Goal: Transaction & Acquisition: Register for event/course

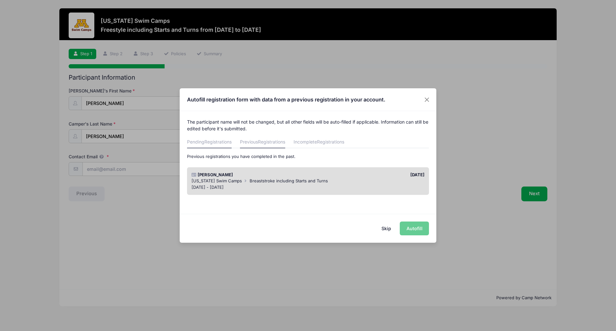
click at [224, 142] on span "Registrations" at bounding box center [217, 141] width 27 height 5
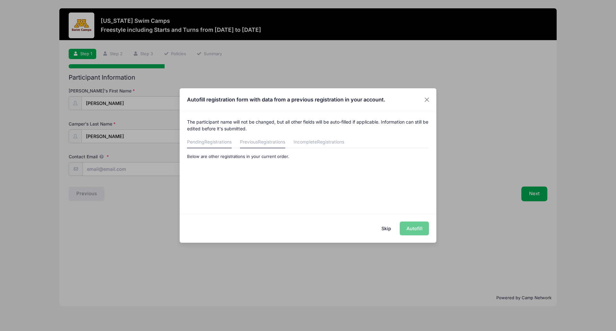
click at [251, 140] on link "Previous Registrations" at bounding box center [262, 143] width 45 height 12
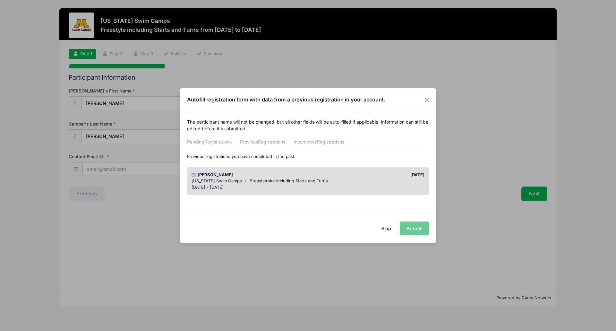
click at [264, 174] on div "[PERSON_NAME]" at bounding box center [248, 175] width 120 height 6
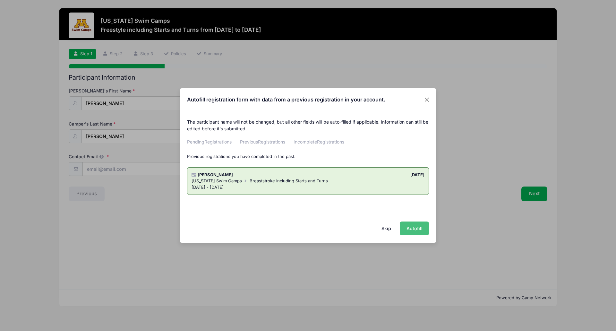
click at [409, 225] on button "Autofill" at bounding box center [414, 228] width 29 height 14
type input "[EMAIL_ADDRESS][DOMAIN_NAME]"
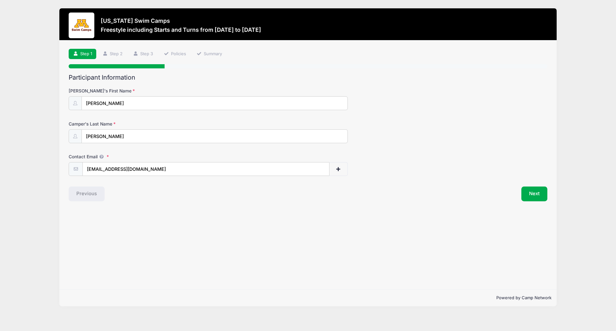
click at [549, 193] on div "Next" at bounding box center [429, 194] width 243 height 15
click at [540, 193] on button "Next" at bounding box center [535, 194] width 26 height 15
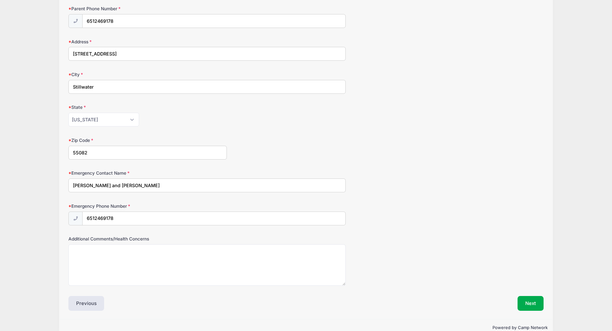
scroll to position [227, 0]
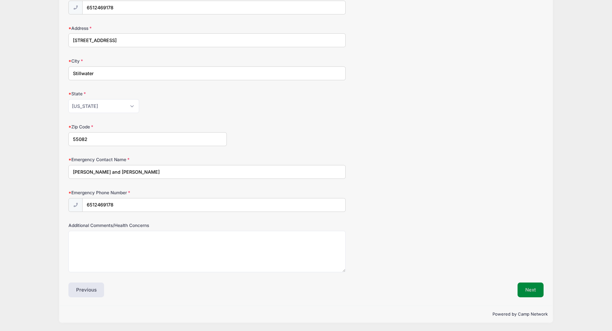
click at [529, 288] on button "Next" at bounding box center [530, 289] width 26 height 15
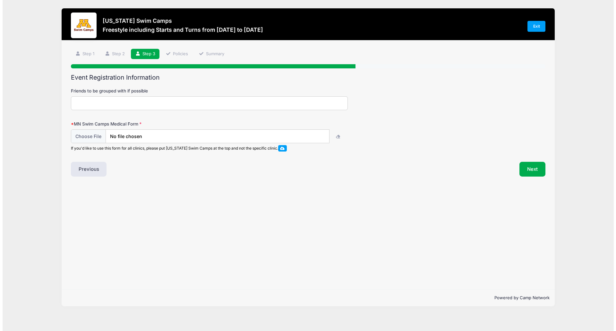
scroll to position [0, 0]
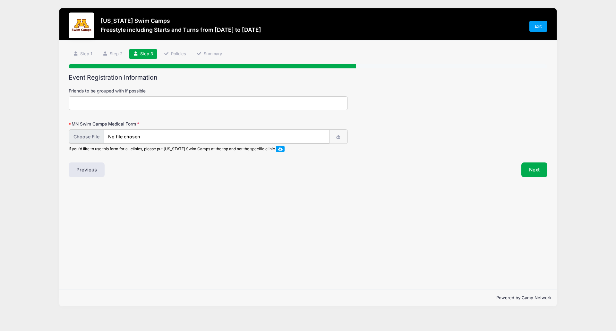
click at [91, 134] on input "file" at bounding box center [199, 137] width 261 height 14
click at [84, 138] on input "file" at bounding box center [199, 137] width 261 height 14
type input "C:\fakepath\Swim Camp Medical Release Form.pdf"
click at [537, 173] on button "Next" at bounding box center [535, 169] width 26 height 15
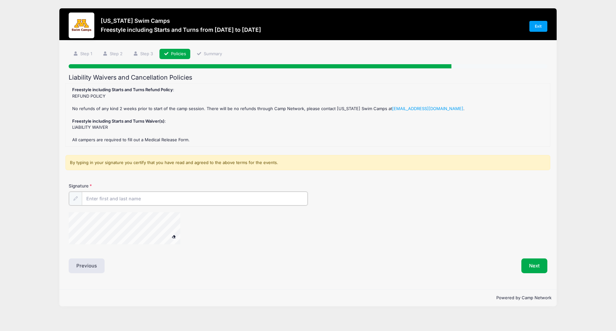
click at [97, 202] on input "Signature" at bounding box center [195, 199] width 226 height 14
type input "[PERSON_NAME]"
click at [530, 263] on button "Next" at bounding box center [535, 265] width 26 height 15
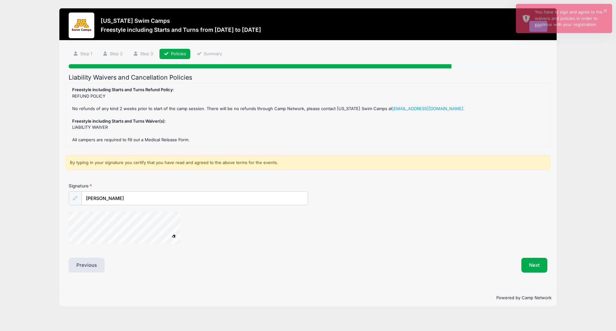
click at [95, 162] on div "By typing in your signature you certify that you have read and agreed to the ab…" at bounding box center [307, 162] width 485 height 15
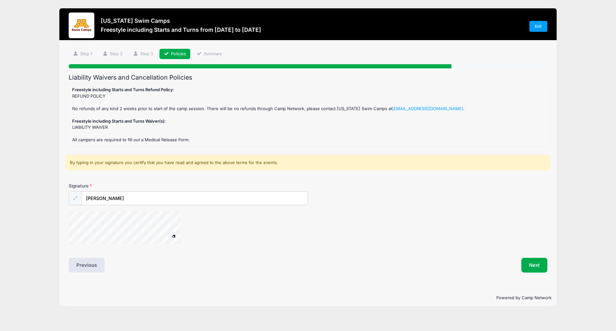
click at [82, 133] on div "Freestyle including Starts and Turns Refund Policy : REFUND POLICY No refunds o…" at bounding box center [308, 115] width 478 height 56
click at [75, 199] on icon at bounding box center [75, 198] width 4 height 4
click at [526, 262] on button "Next" at bounding box center [535, 265] width 26 height 15
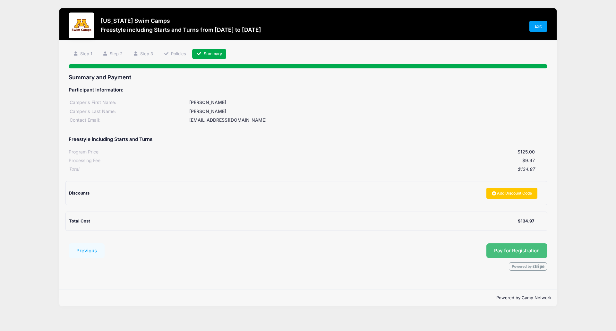
click at [516, 249] on button "Pay for Registration" at bounding box center [517, 250] width 61 height 15
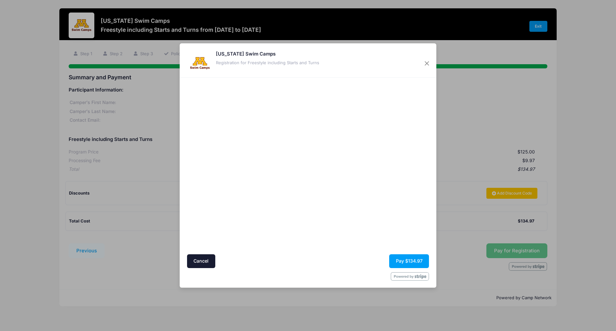
click at [364, 247] on div at bounding box center [370, 166] width 118 height 170
click at [409, 260] on button "Pay $134.97" at bounding box center [409, 261] width 40 height 14
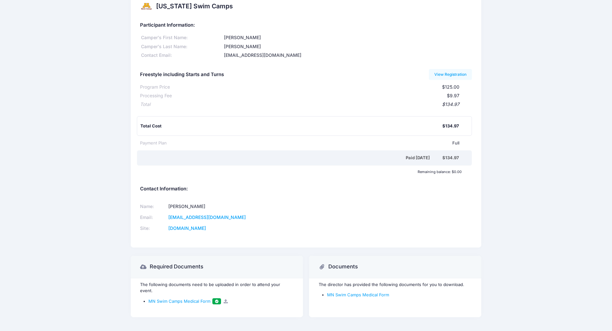
scroll to position [24, 0]
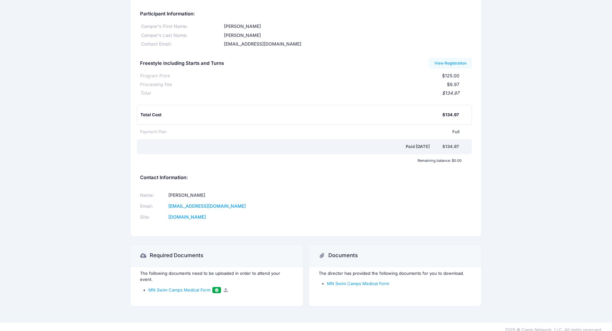
click at [225, 288] on icon at bounding box center [225, 290] width 5 height 4
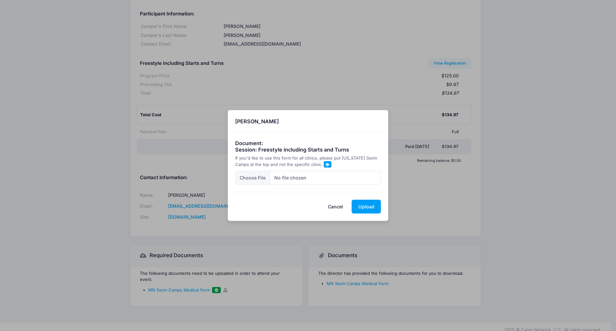
click at [341, 206] on button "Cancel" at bounding box center [336, 207] width 28 height 14
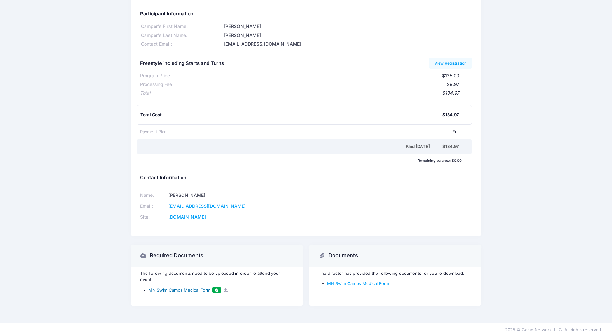
click at [154, 287] on span "MN Swim Camps Medical Form" at bounding box center [179, 289] width 62 height 5
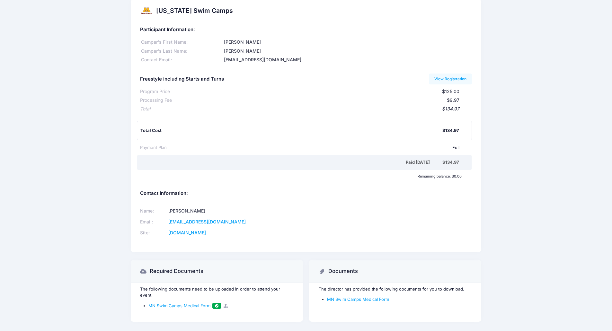
scroll to position [0, 0]
